Goal: Task Accomplishment & Management: Manage account settings

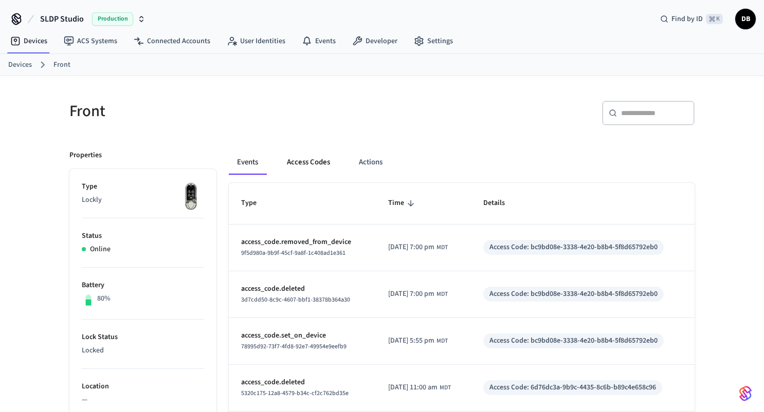
click at [312, 159] on button "Access Codes" at bounding box center [309, 162] width 60 height 25
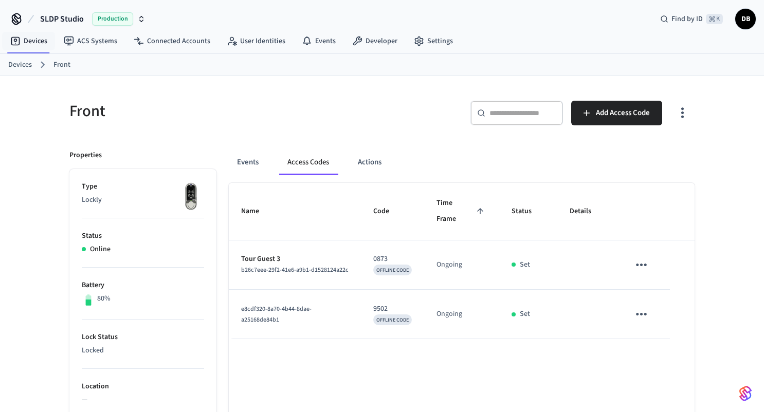
click at [22, 64] on link "Devices" at bounding box center [20, 65] width 24 height 11
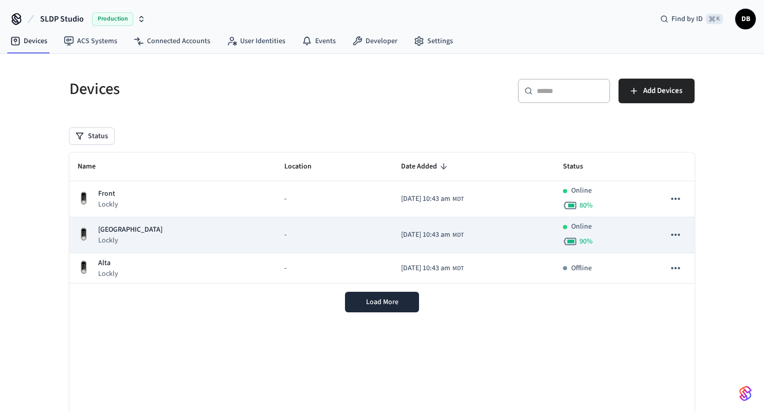
click at [174, 235] on div "Kings Peak Lockly" at bounding box center [173, 235] width 190 height 21
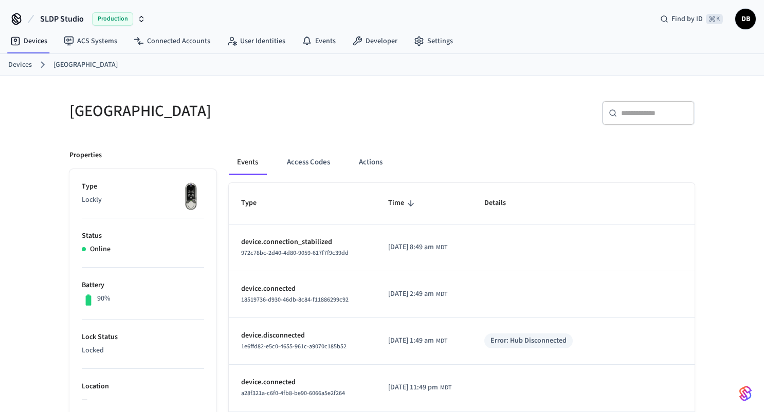
click at [315, 157] on button "Access Codes" at bounding box center [309, 162] width 60 height 25
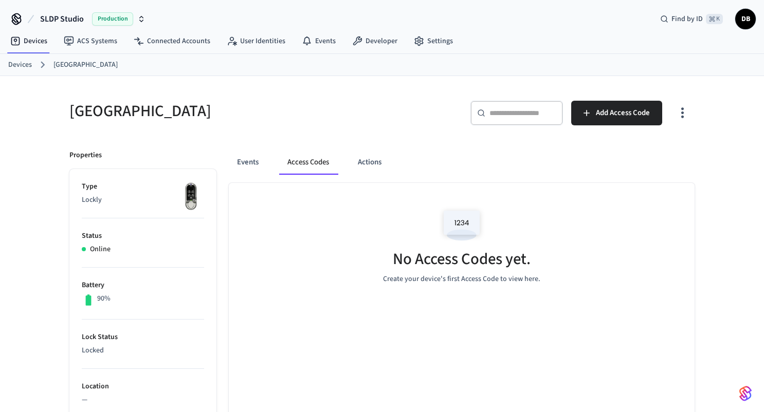
click at [15, 63] on link "Devices" at bounding box center [20, 65] width 24 height 11
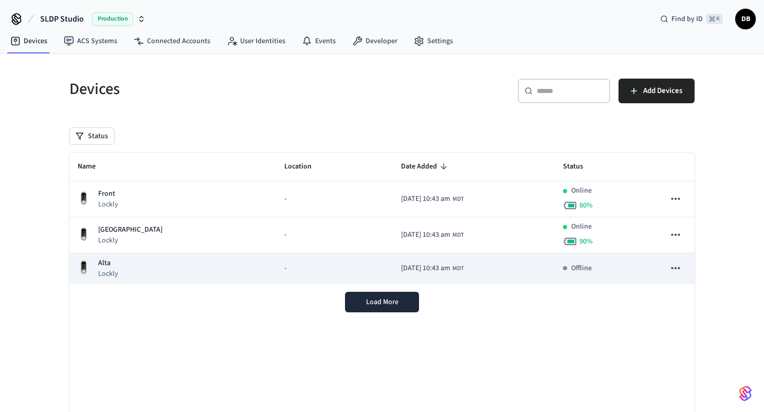
click at [203, 274] on div "[PERSON_NAME]" at bounding box center [173, 268] width 190 height 21
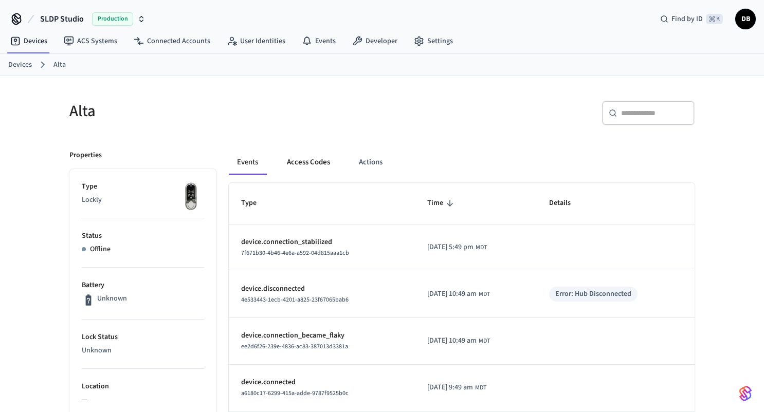
click at [309, 165] on button "Access Codes" at bounding box center [309, 162] width 60 height 25
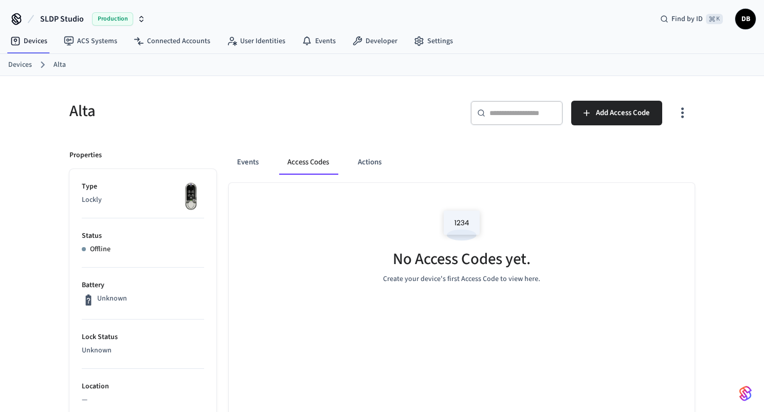
click at [7, 67] on div "Devices Alta" at bounding box center [382, 65] width 764 height 22
click at [13, 67] on link "Devices" at bounding box center [20, 65] width 24 height 11
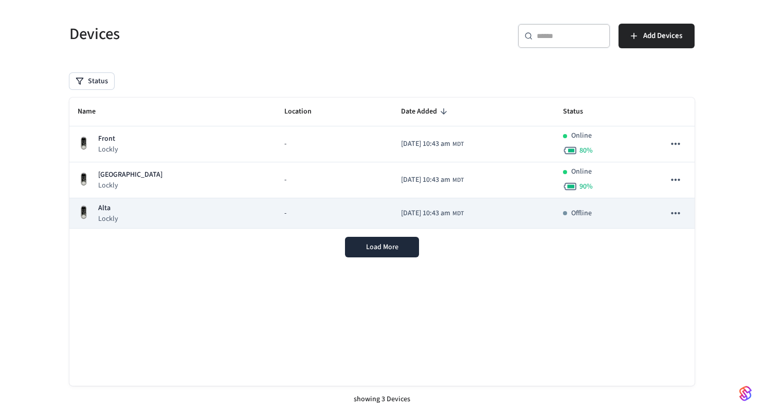
scroll to position [56, 0]
click at [393, 220] on td "[DATE] 10:43 am MDT" at bounding box center [474, 212] width 162 height 30
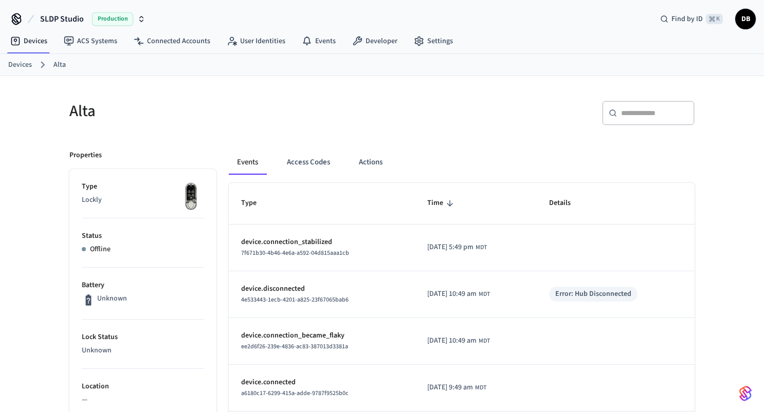
click at [21, 64] on link "Devices" at bounding box center [20, 65] width 24 height 11
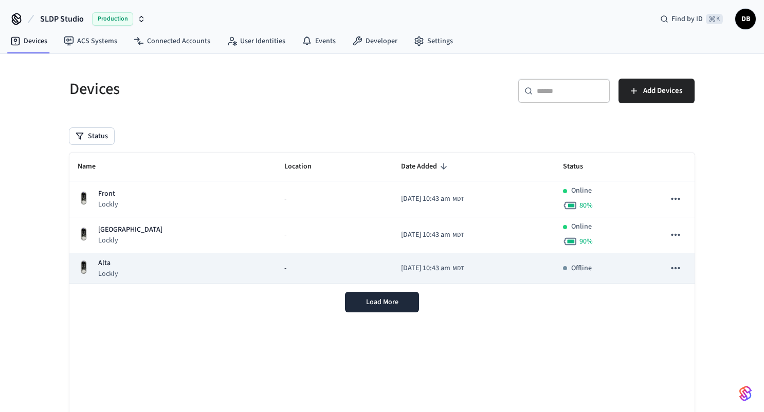
click at [401, 269] on span "[DATE] 10:43 am" at bounding box center [425, 268] width 49 height 11
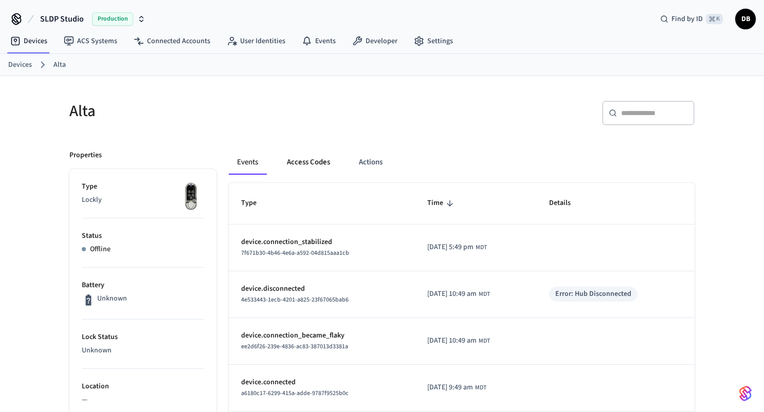
click at [309, 163] on button "Access Codes" at bounding box center [309, 162] width 60 height 25
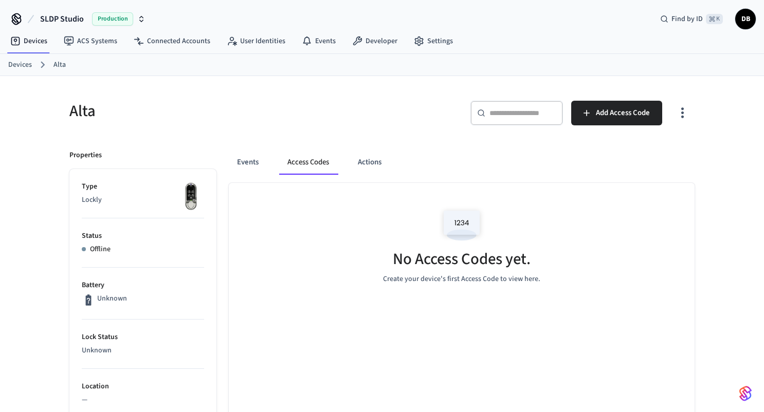
click at [20, 69] on link "Devices" at bounding box center [20, 65] width 24 height 11
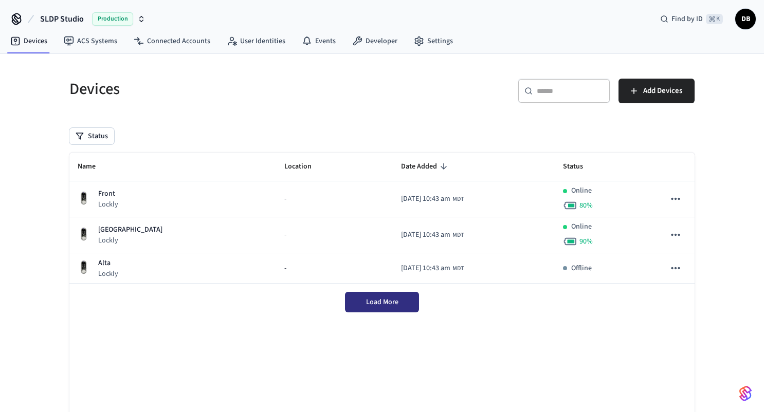
click at [384, 300] on span "Load More" at bounding box center [382, 302] width 32 height 10
